Goal: Browse casually

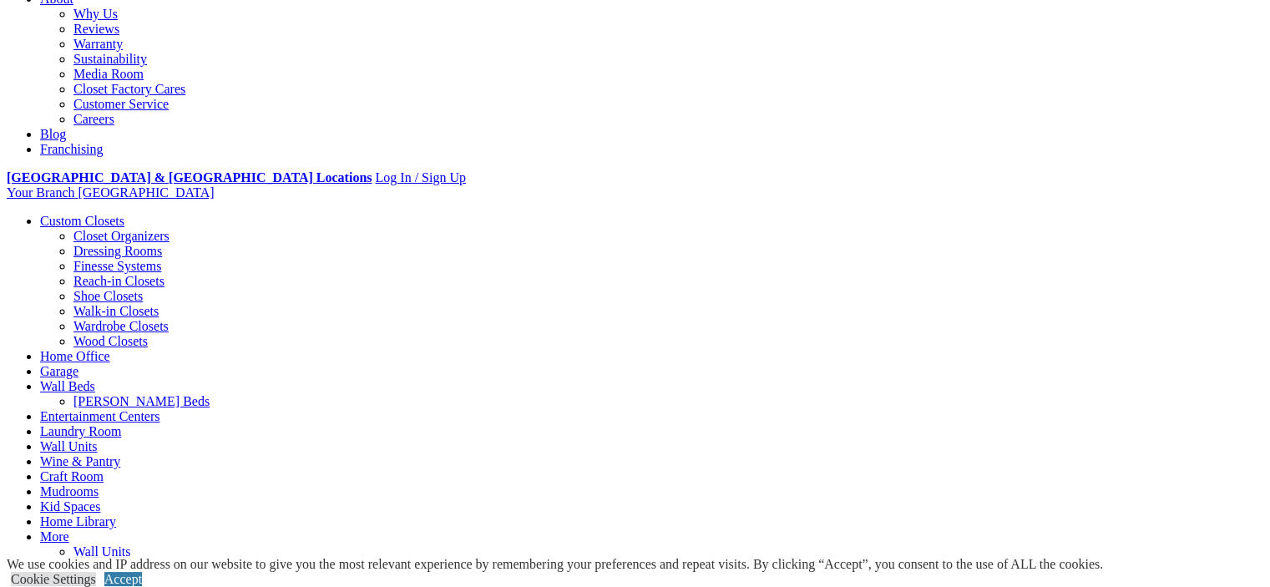
scroll to position [501, 0]
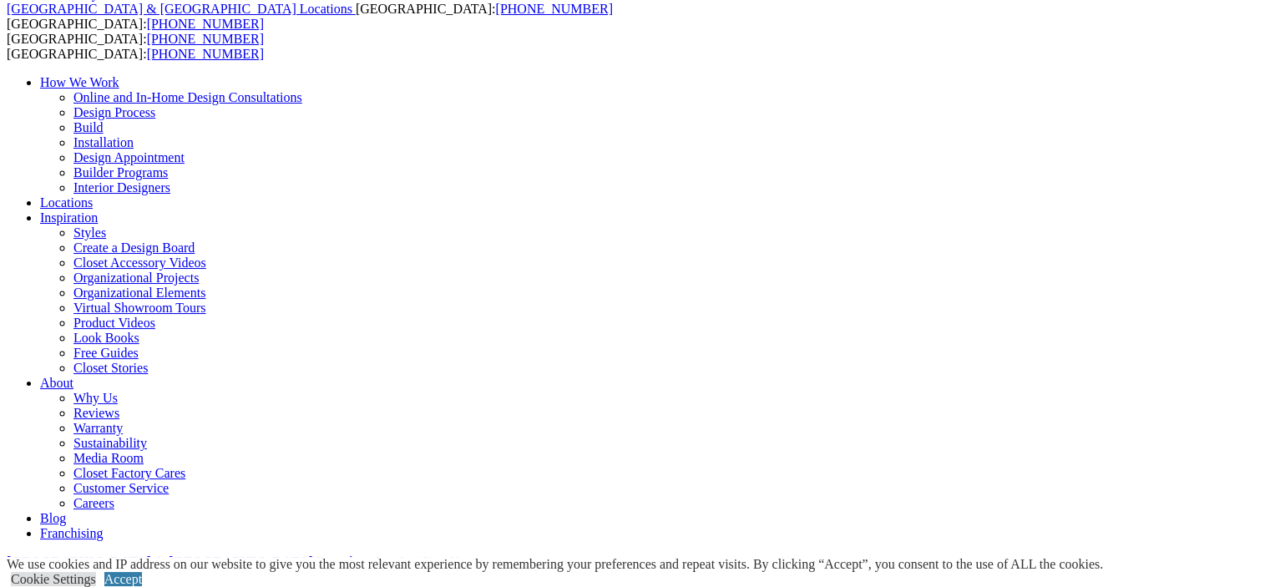
scroll to position [0, 0]
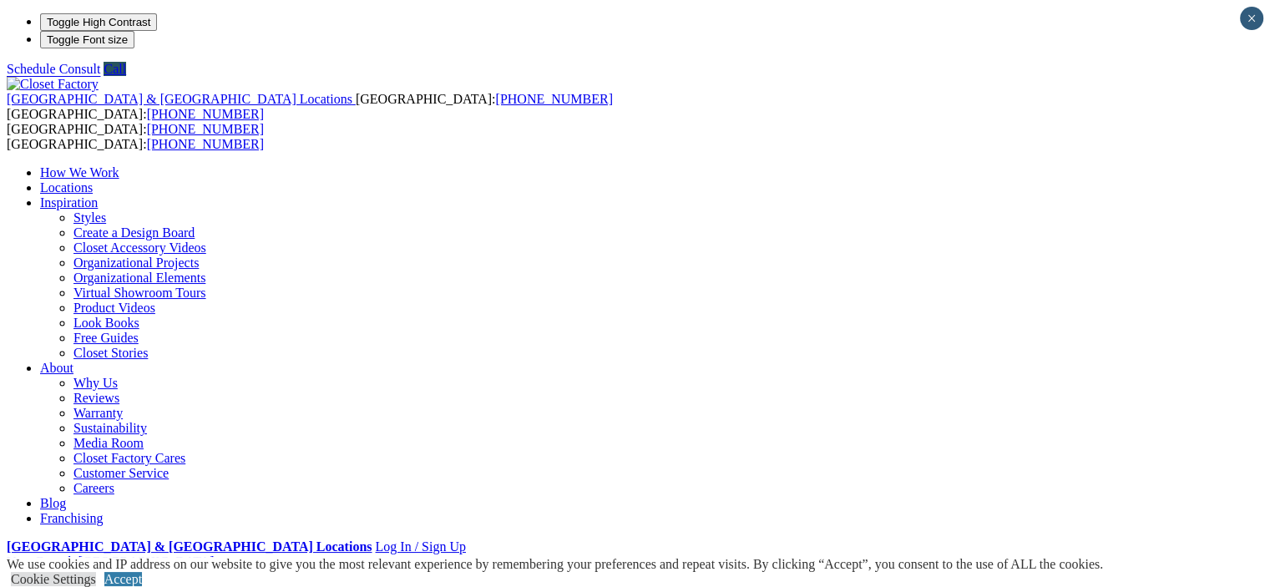
click at [139, 323] on link "Look Books" at bounding box center [106, 323] width 66 height 14
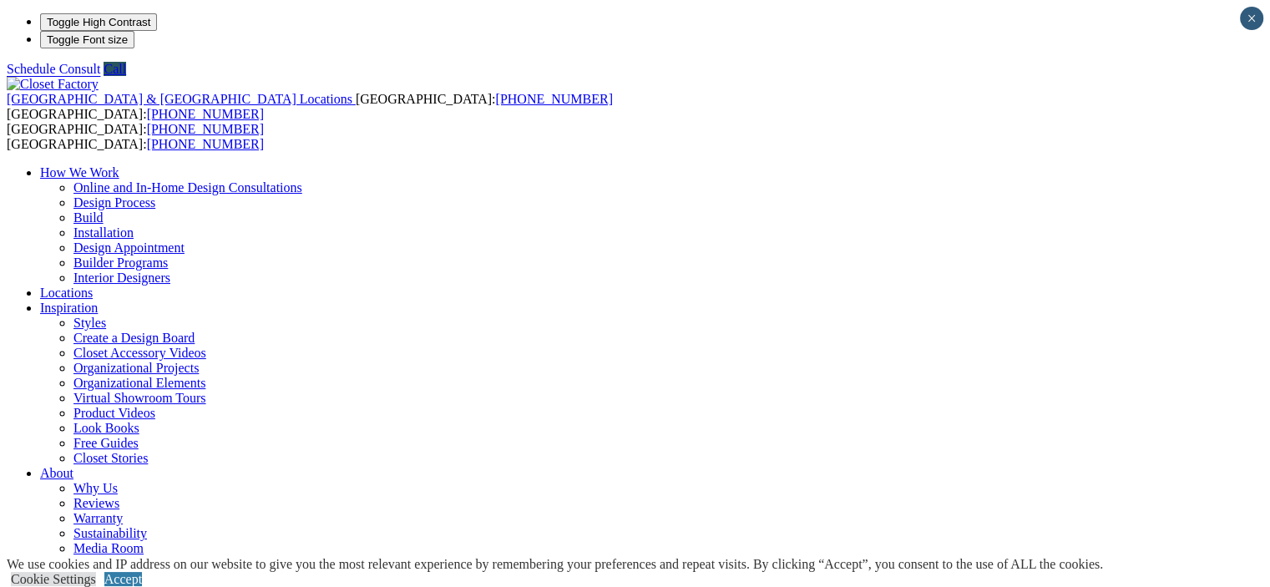
click at [748, 77] on div "[GEOGRAPHIC_DATA] & [GEOGRAPHIC_DATA] Locations [GEOGRAPHIC_DATA]: [PHONE_NUMBE…" at bounding box center [635, 376] width 1257 height 598
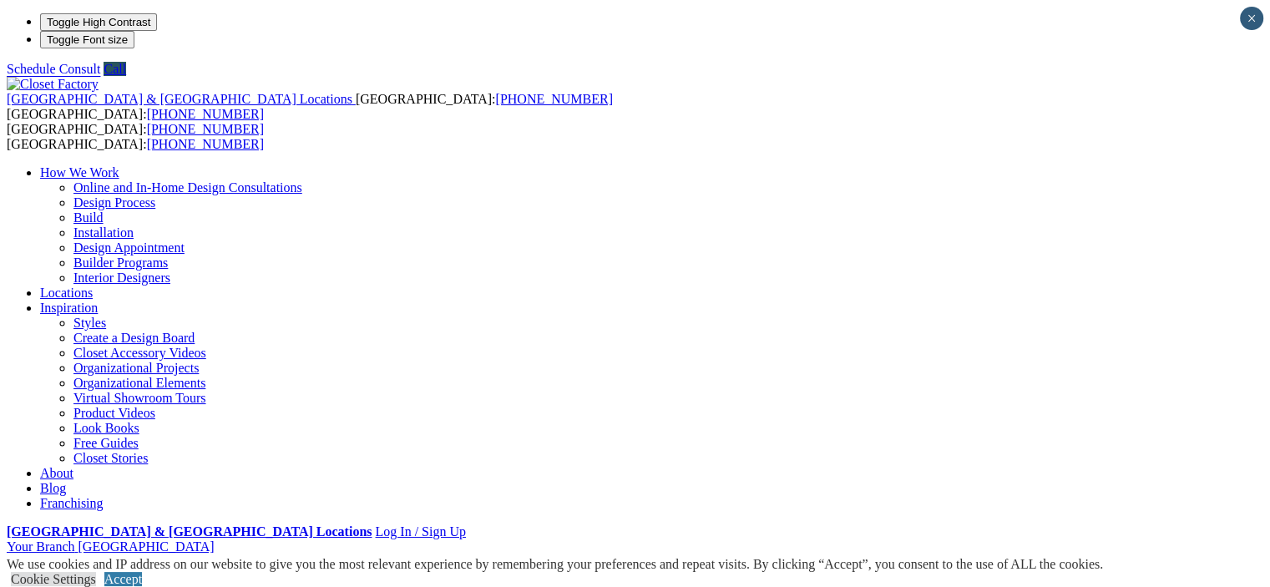
click at [106, 316] on link "Styles" at bounding box center [89, 323] width 33 height 14
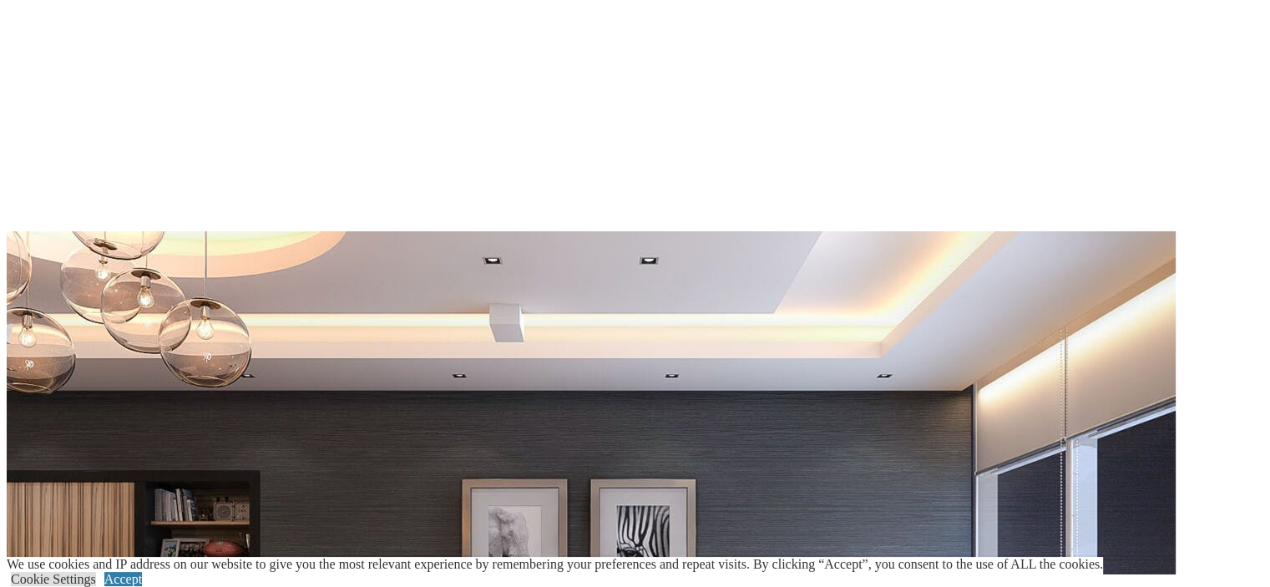
scroll to position [2922, 0]
